Goal: Find specific page/section: Find specific page/section

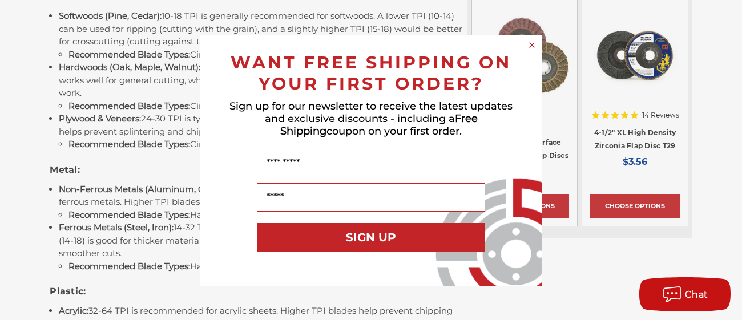
click at [532, 43] on circle "Close dialog" at bounding box center [532, 44] width 11 height 11
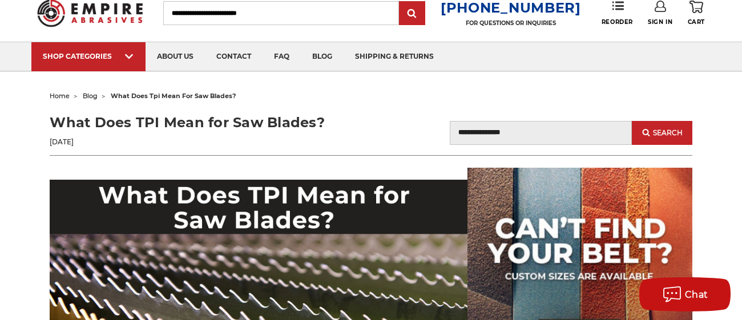
scroll to position [36, 0]
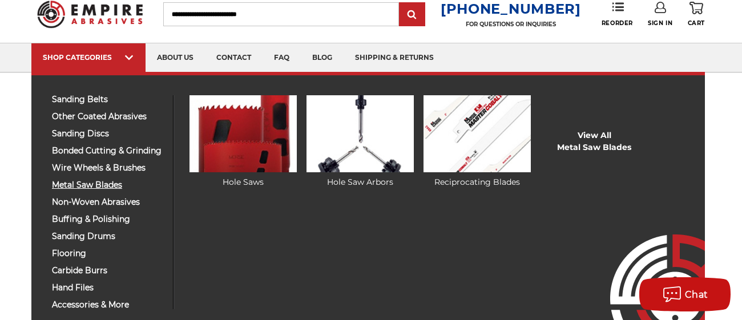
click at [68, 184] on span "metal saw blades" at bounding box center [108, 185] width 112 height 9
